Goal: Find specific page/section: Find specific page/section

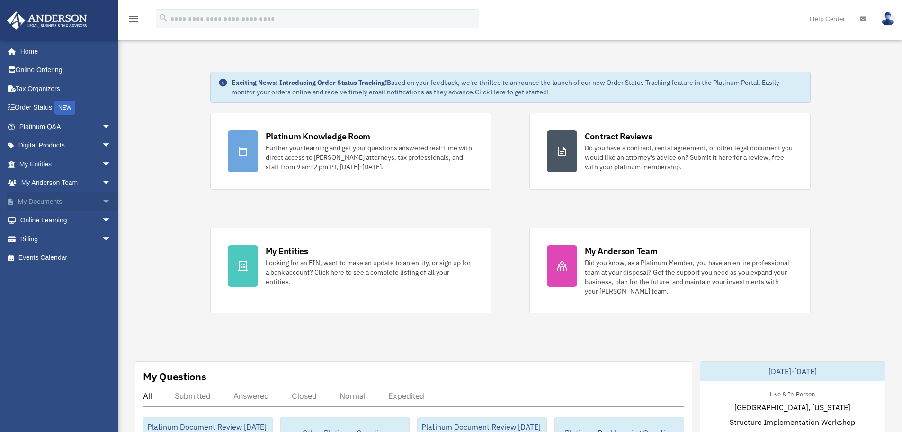
click at [102, 206] on span "arrow_drop_down" at bounding box center [111, 201] width 19 height 19
click at [102, 205] on span "arrow_drop_up" at bounding box center [111, 201] width 19 height 19
click at [105, 203] on span "arrow_drop_down" at bounding box center [111, 201] width 19 height 19
click at [89, 201] on link "My Documents arrow_drop_up" at bounding box center [66, 201] width 119 height 19
click at [102, 201] on span "arrow_drop_up" at bounding box center [111, 201] width 19 height 19
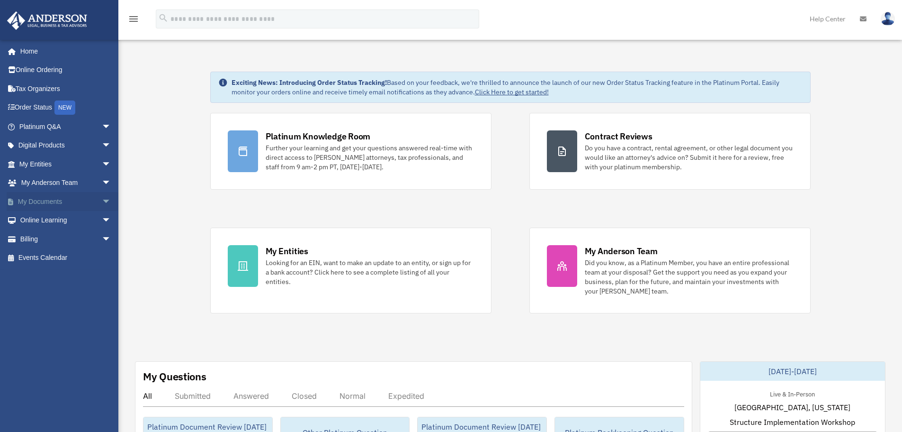
click at [104, 198] on span "arrow_drop_down" at bounding box center [111, 201] width 19 height 19
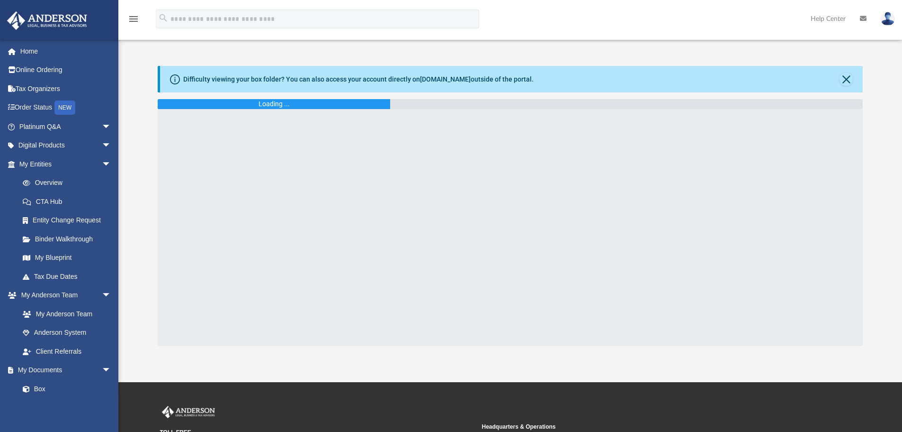
click at [81, 29] on img at bounding box center [47, 20] width 86 height 18
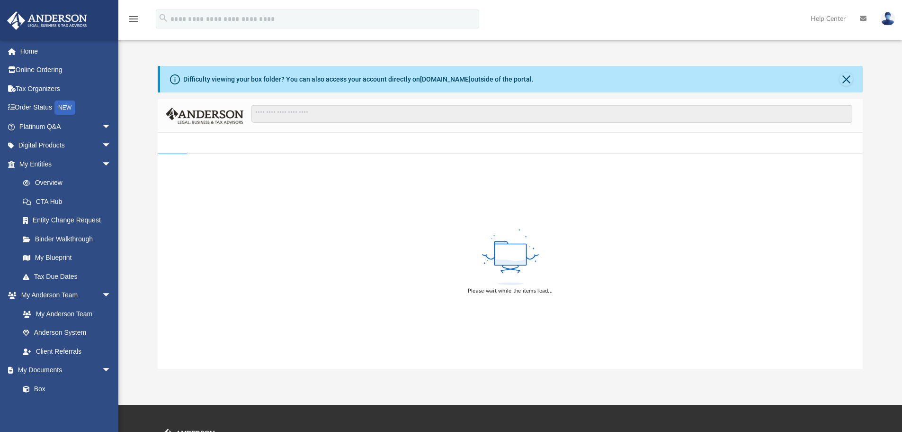
click at [66, 24] on img at bounding box center [47, 20] width 86 height 18
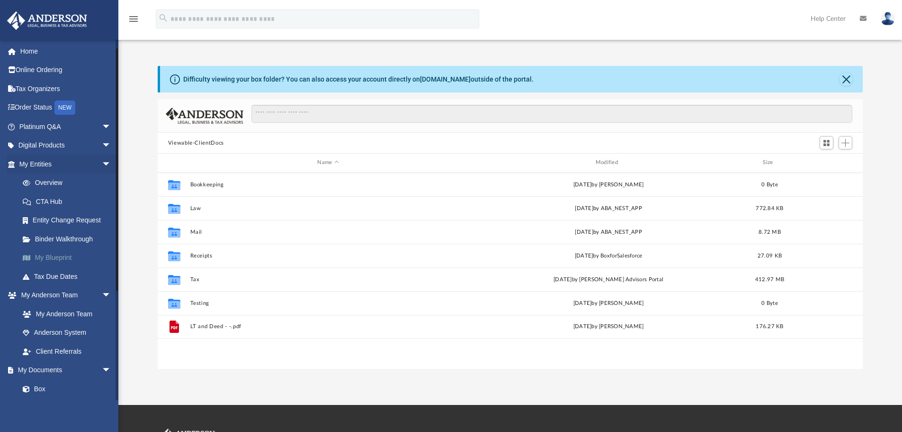
scroll to position [34, 0]
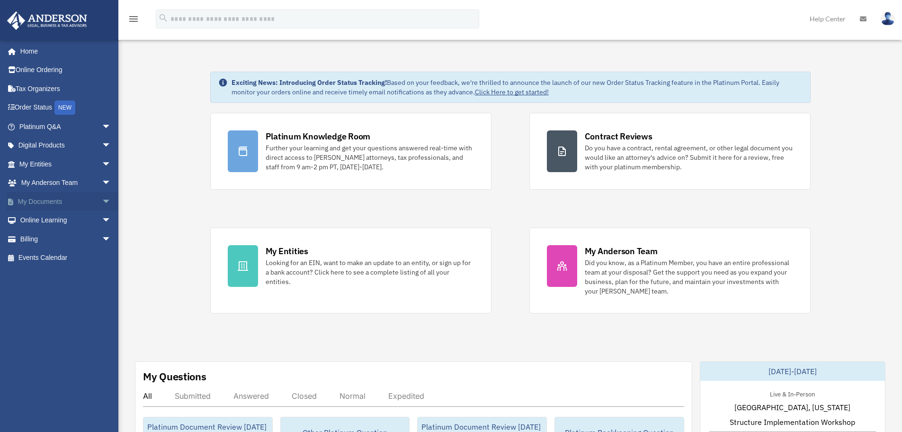
click at [102, 206] on span "arrow_drop_down" at bounding box center [111, 201] width 19 height 19
click at [33, 221] on span at bounding box center [31, 220] width 6 height 7
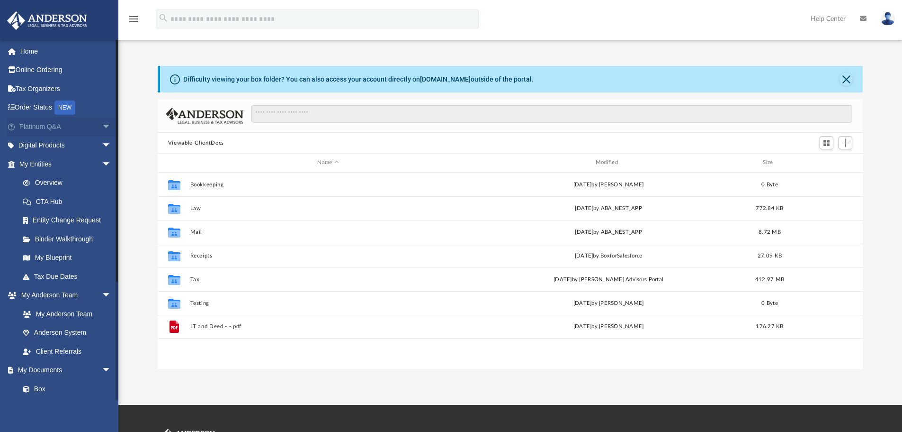
scroll to position [208, 698]
click at [845, 142] on span "Add" at bounding box center [846, 143] width 8 height 8
click at [865, 143] on div "Difficulty viewing your box folder? You can also access your account directly o…" at bounding box center [510, 217] width 784 height 303
click at [844, 82] on button "Close" at bounding box center [846, 78] width 13 height 13
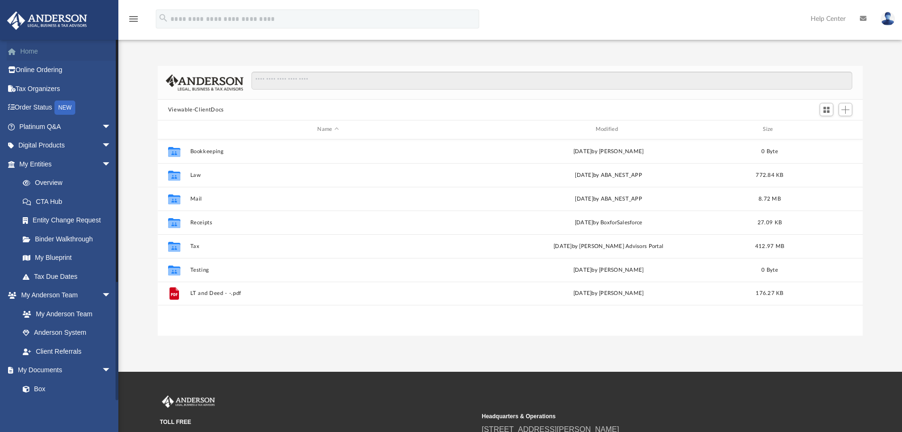
click at [48, 53] on link "Home" at bounding box center [66, 51] width 119 height 19
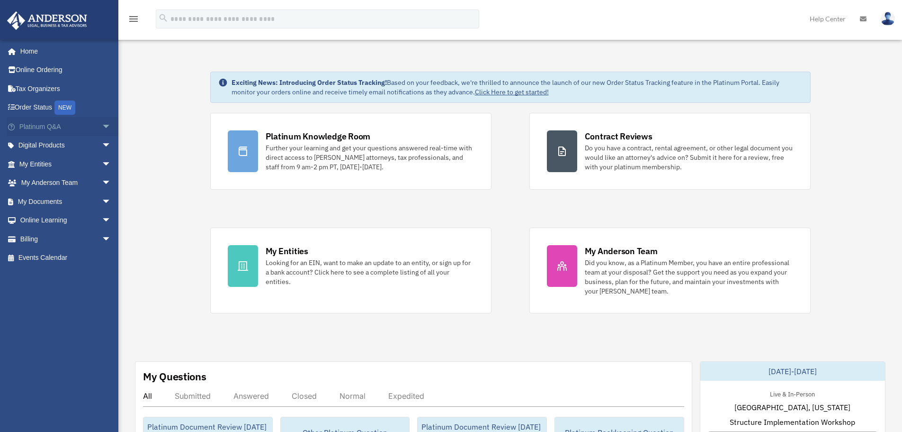
click at [102, 127] on span "arrow_drop_down" at bounding box center [111, 126] width 19 height 19
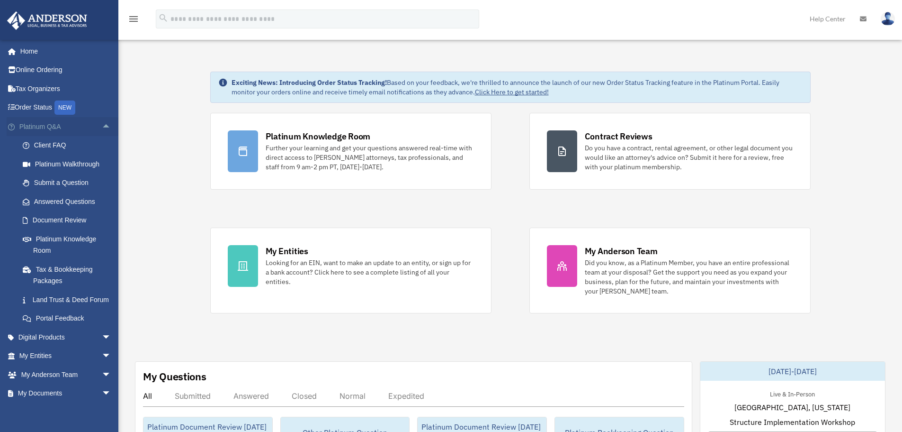
click at [102, 130] on span "arrow_drop_up" at bounding box center [111, 126] width 19 height 19
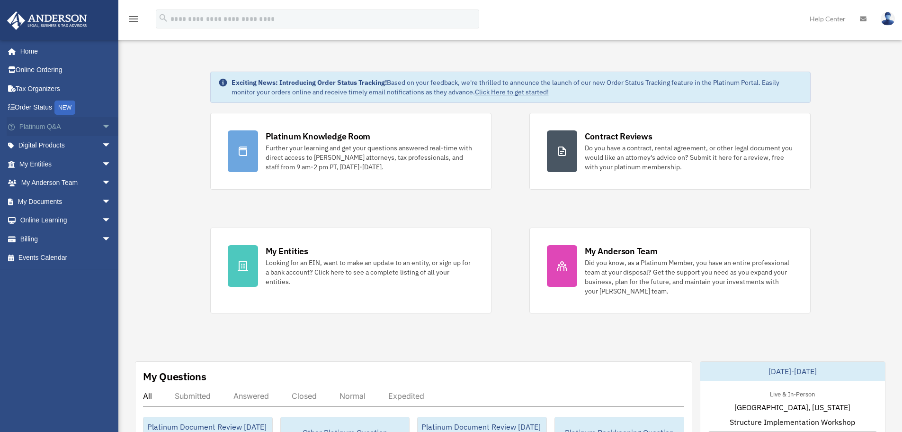
click at [102, 128] on span "arrow_drop_down" at bounding box center [111, 126] width 19 height 19
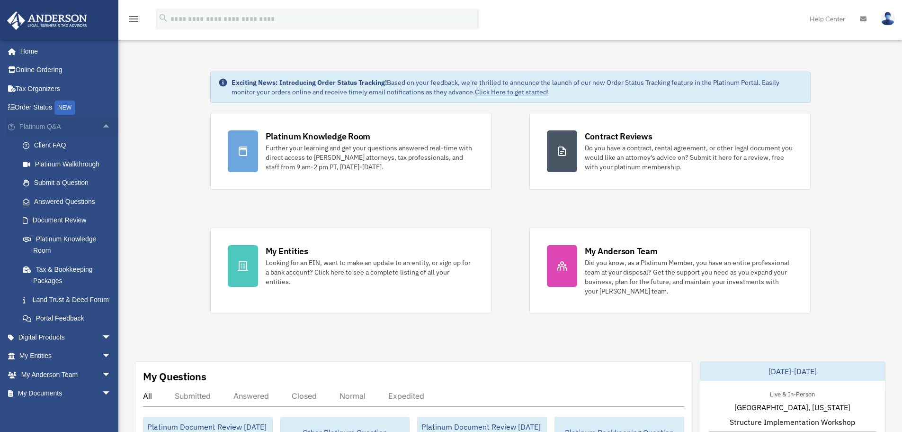
click at [107, 125] on span "arrow_drop_up" at bounding box center [111, 126] width 19 height 19
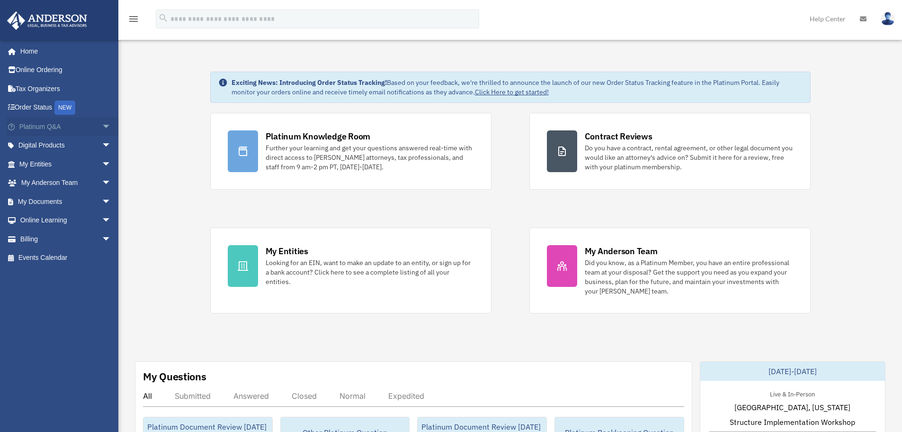
click at [102, 125] on span "arrow_drop_down" at bounding box center [111, 126] width 19 height 19
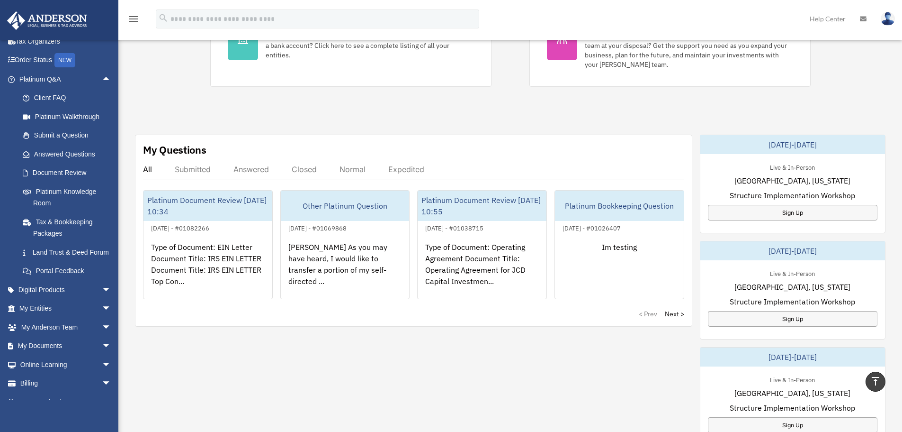
scroll to position [284, 0]
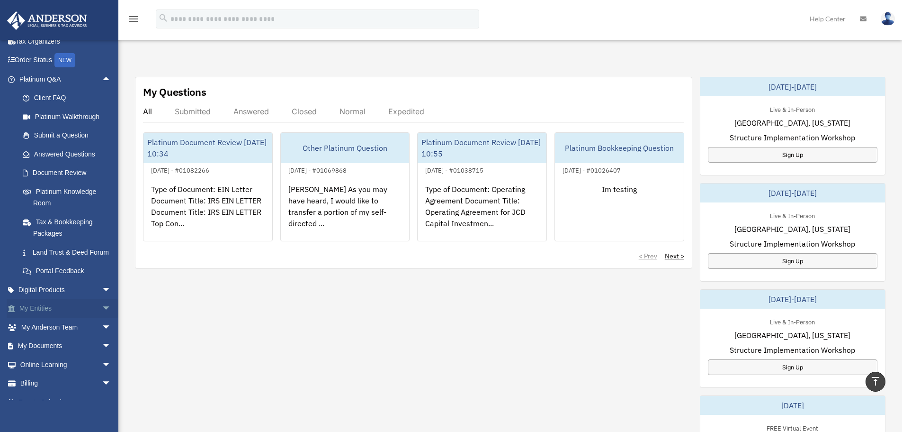
click at [90, 318] on link "My Entities arrow_drop_down" at bounding box center [66, 308] width 119 height 19
click at [102, 318] on span "arrow_drop_down" at bounding box center [111, 308] width 19 height 19
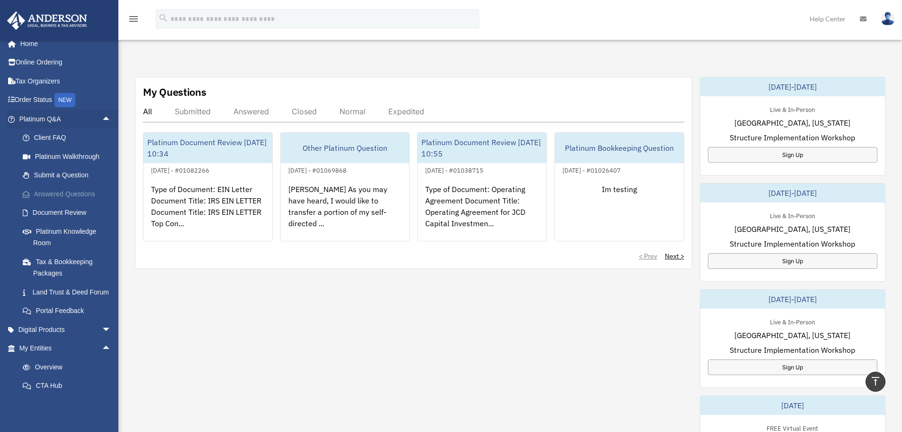
scroll to position [0, 0]
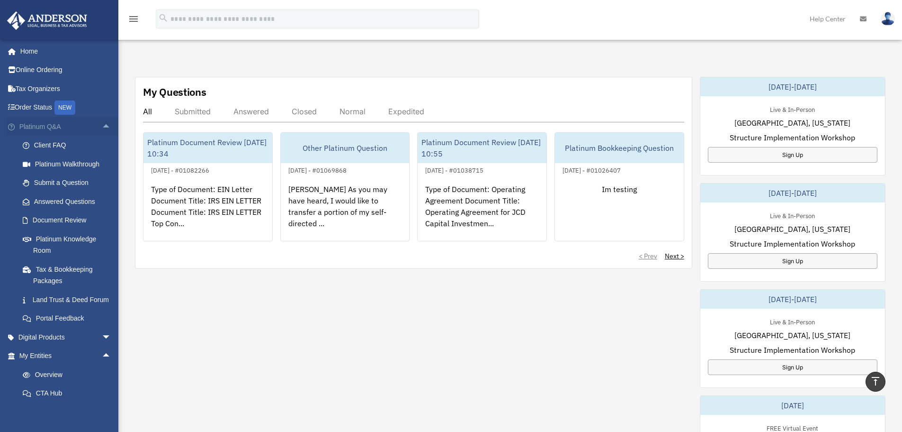
click at [102, 121] on span "arrow_drop_up" at bounding box center [111, 126] width 19 height 19
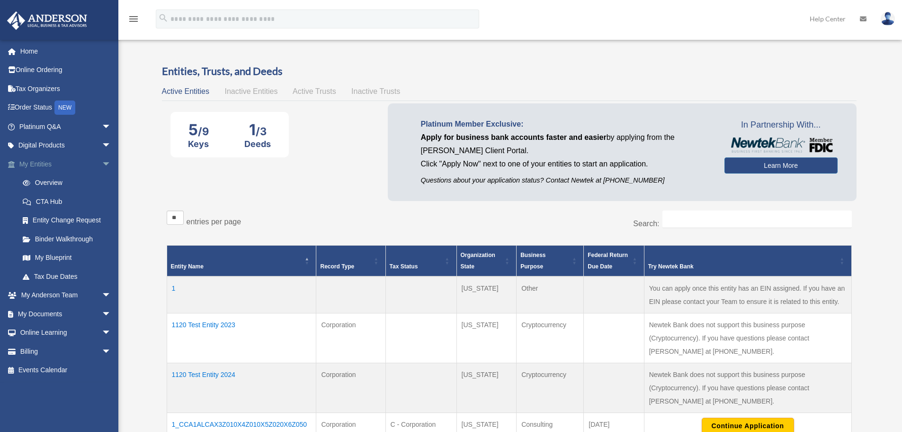
click at [102, 160] on span "arrow_drop_down" at bounding box center [111, 163] width 19 height 19
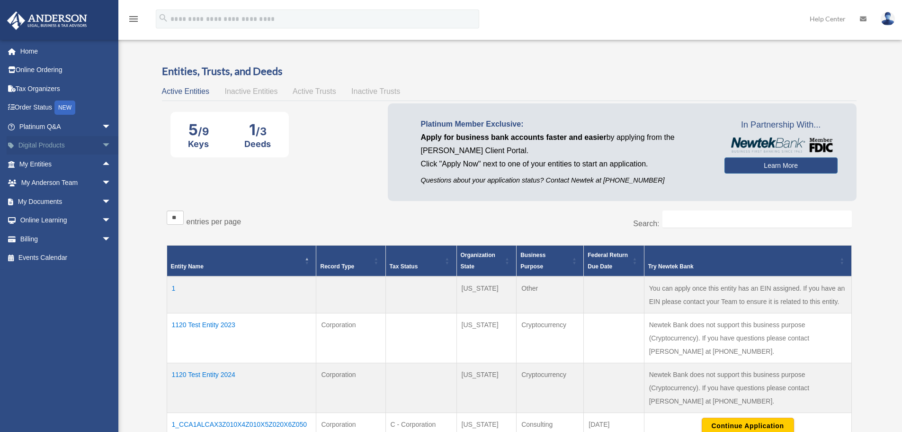
click at [102, 147] on span "arrow_drop_down" at bounding box center [111, 145] width 19 height 19
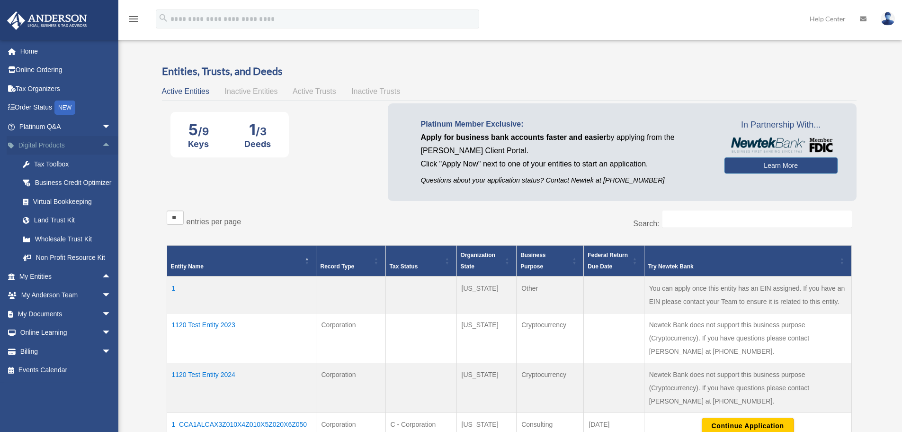
click at [102, 150] on span "arrow_drop_up" at bounding box center [111, 145] width 19 height 19
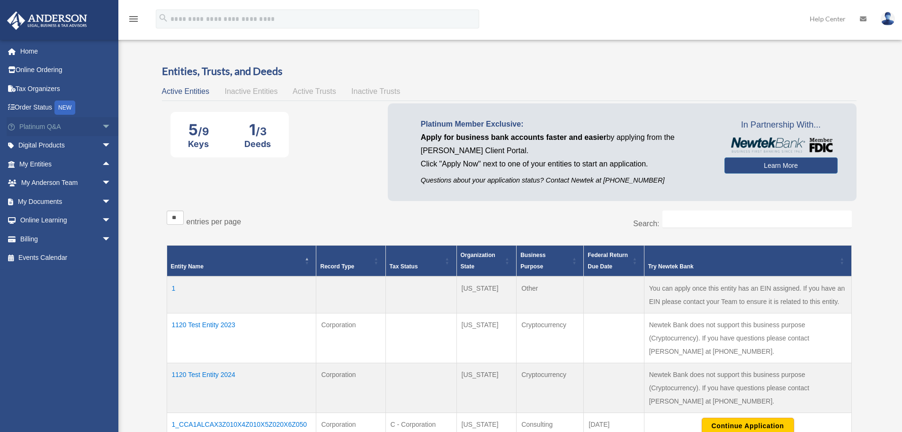
click at [102, 129] on span "arrow_drop_down" at bounding box center [111, 126] width 19 height 19
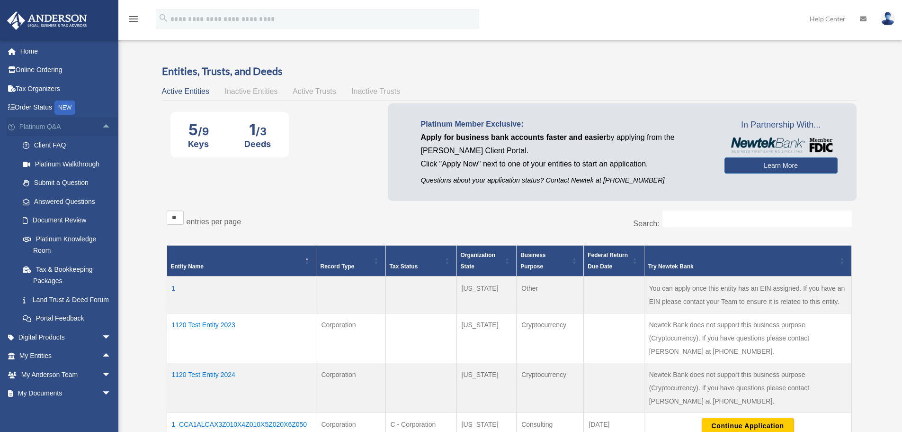
click at [102, 128] on span "arrow_drop_up" at bounding box center [111, 126] width 19 height 19
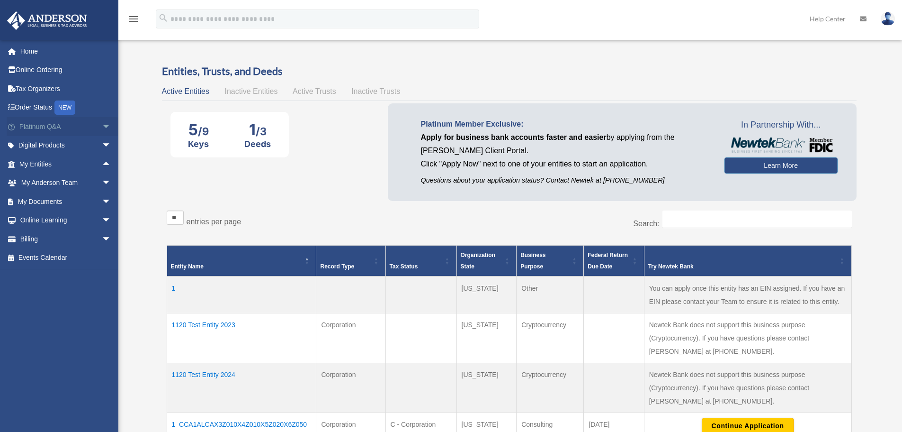
click at [102, 128] on span "arrow_drop_down" at bounding box center [111, 126] width 19 height 19
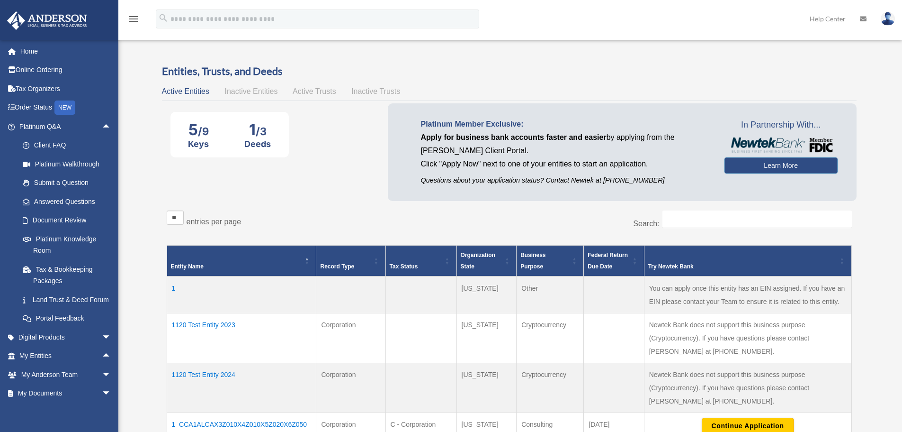
click at [203, 133] on span "/9" at bounding box center [203, 131] width 11 height 12
click at [187, 132] on div "5 /9 Keys 1 /3 Deeds" at bounding box center [230, 134] width 118 height 28
drag, startPoint x: 190, startPoint y: 125, endPoint x: 282, endPoint y: 150, distance: 94.8
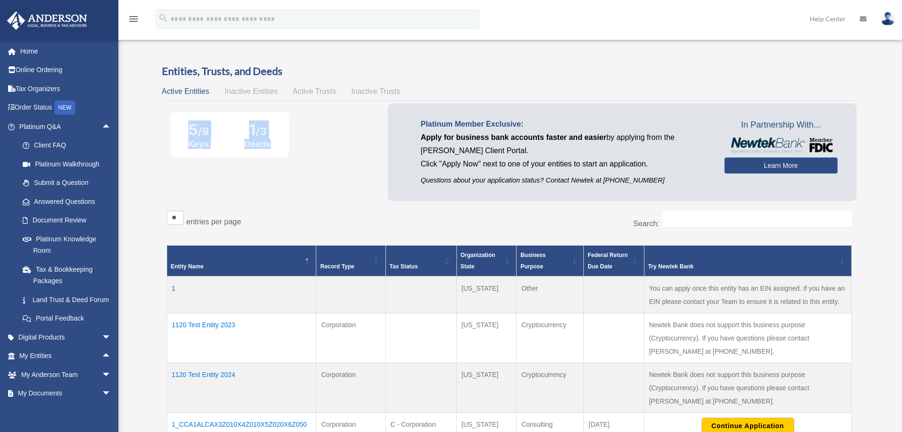
click at [282, 150] on div "5 /9 Keys 1 /3 Deeds" at bounding box center [230, 134] width 118 height 45
drag, startPoint x: 276, startPoint y: 144, endPoint x: 183, endPoint y: 126, distance: 95.2
click at [183, 126] on div "5 /9 Keys 1 /3 Deeds" at bounding box center [230, 134] width 118 height 28
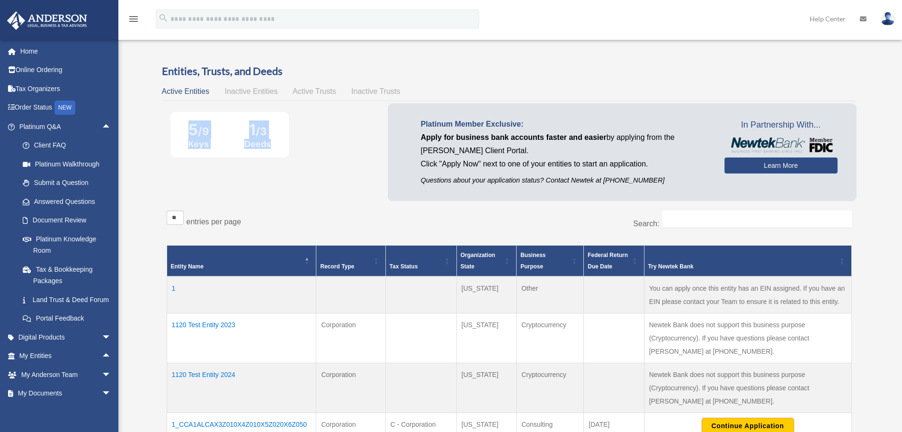
drag, startPoint x: 173, startPoint y: 129, endPoint x: 292, endPoint y: 149, distance: 120.2
click at [292, 149] on div "5 /9 Keys 1 /3 Deeds Platinum Member Exclusive: Apply for business bank account…" at bounding box center [509, 154] width 695 height 102
click at [280, 151] on div "5 /9 Keys 1 /3 Deeds" at bounding box center [230, 134] width 118 height 45
click at [102, 125] on span "arrow_drop_up" at bounding box center [111, 126] width 19 height 19
